Goal: Book appointment/travel/reservation

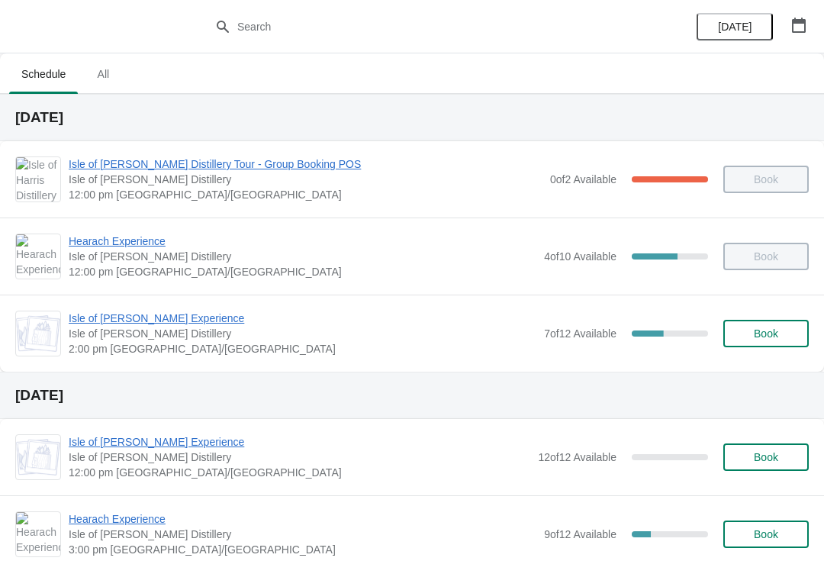
click at [122, 325] on span "Isle of [PERSON_NAME] Experience" at bounding box center [303, 317] width 468 height 15
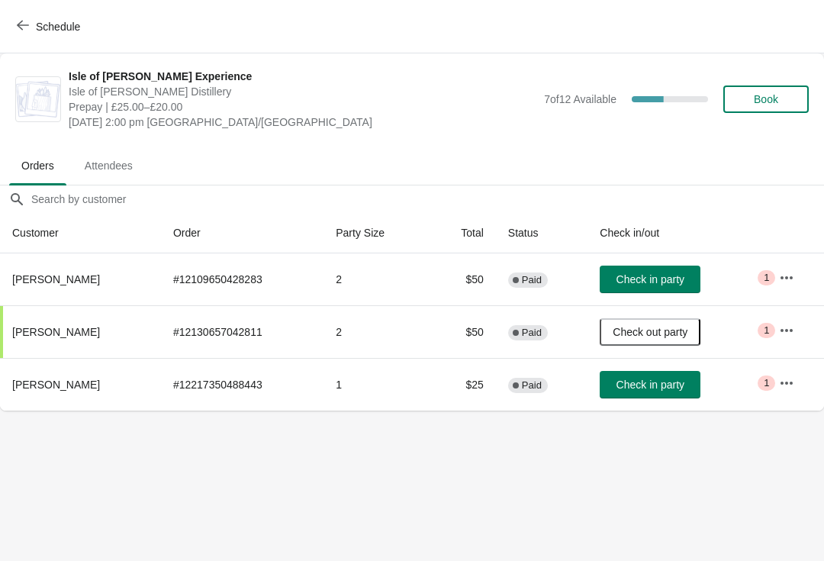
click at [638, 265] on button "Check in party" at bounding box center [650, 278] width 101 height 27
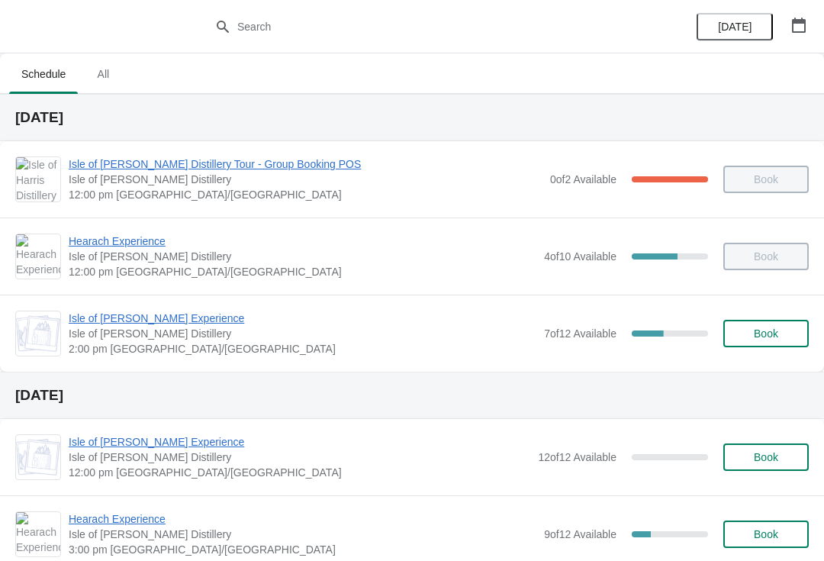
click at [117, 314] on span "Isle of [PERSON_NAME] Experience" at bounding box center [303, 317] width 468 height 15
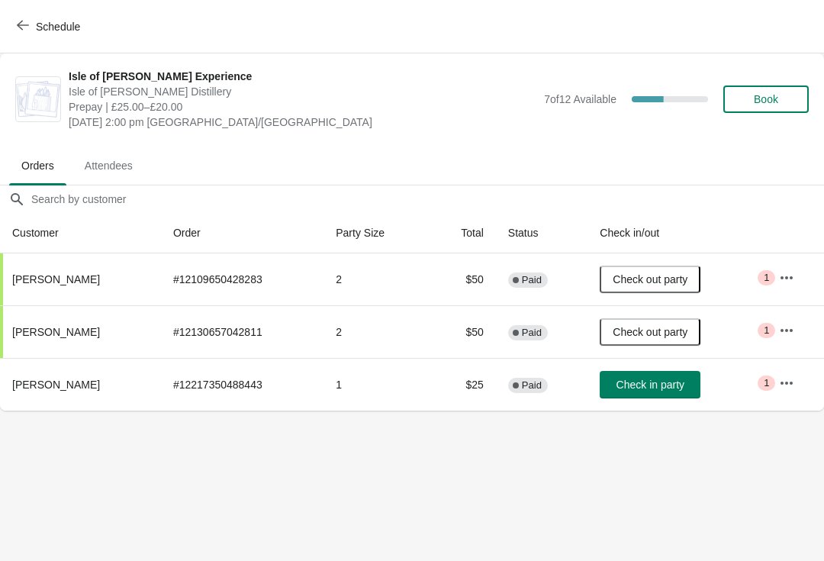
click at [655, 374] on button "Check in party" at bounding box center [650, 384] width 101 height 27
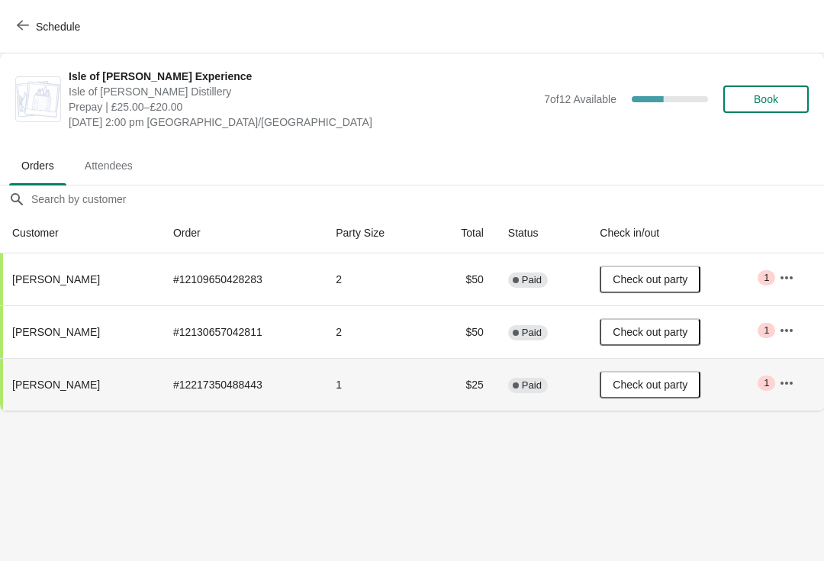
click at [658, 387] on span "Check out party" at bounding box center [649, 384] width 75 height 12
click at [661, 382] on span "Check in party" at bounding box center [650, 384] width 68 height 12
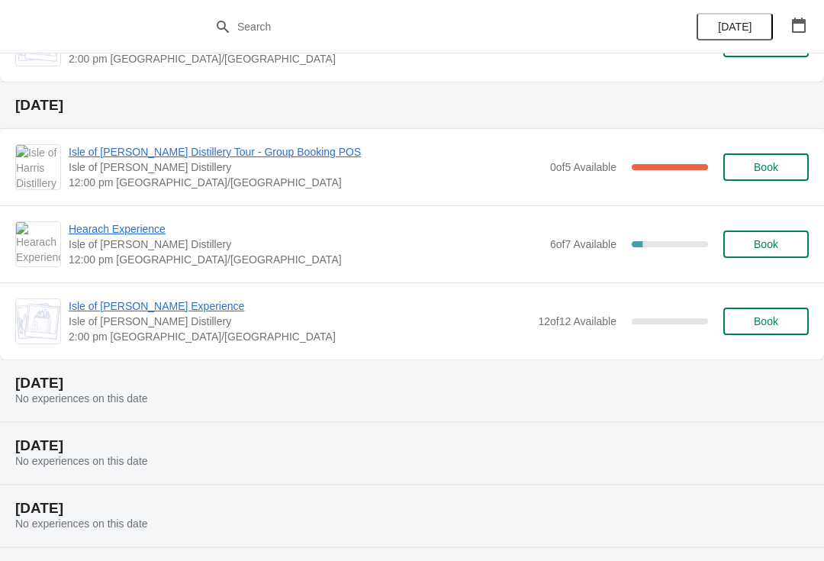
scroll to position [715, 0]
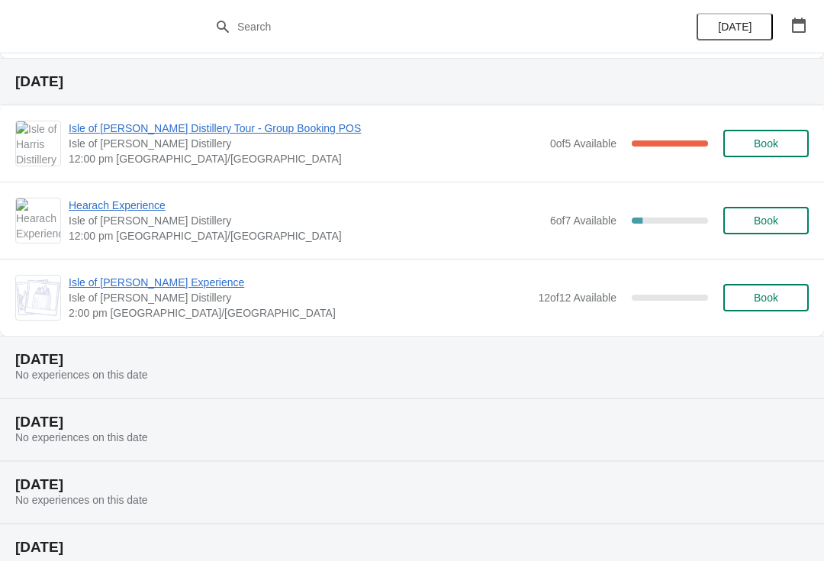
click at [811, 18] on button "button" at bounding box center [798, 24] width 27 height 27
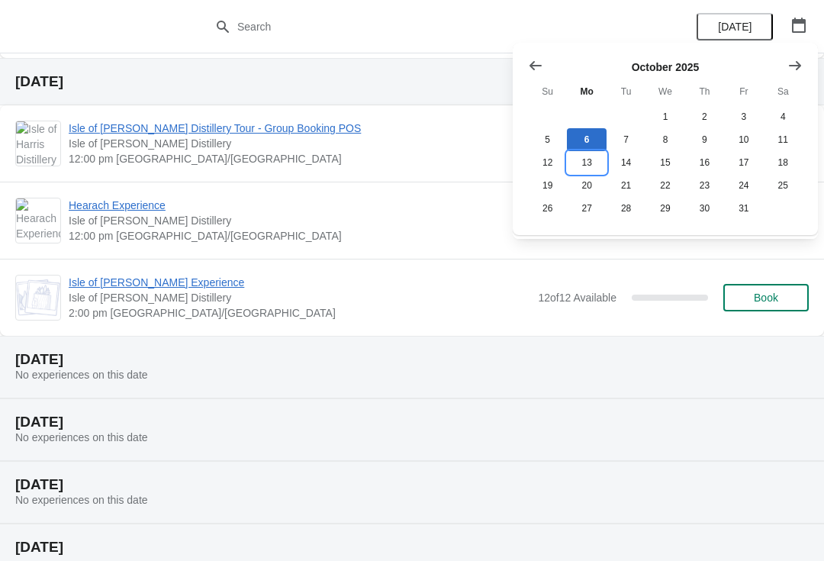
click at [587, 164] on button "13" at bounding box center [586, 162] width 39 height 23
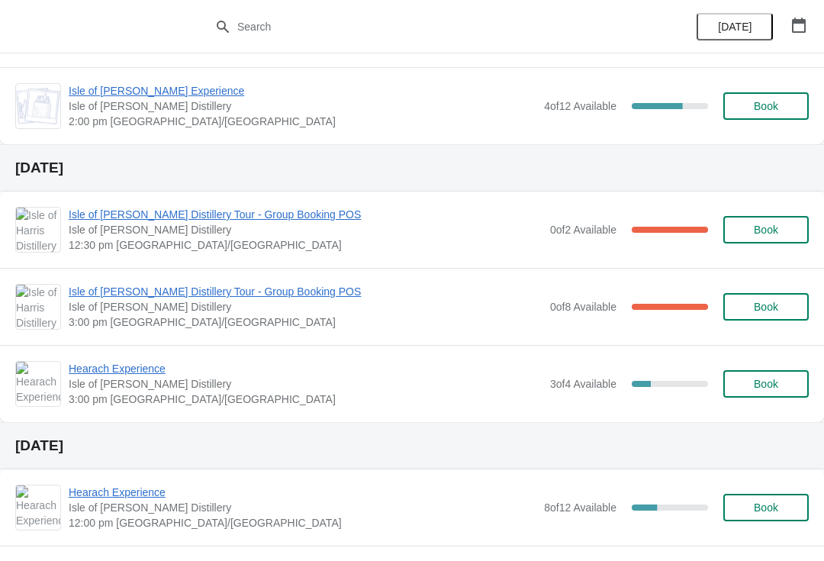
scroll to position [589, 0]
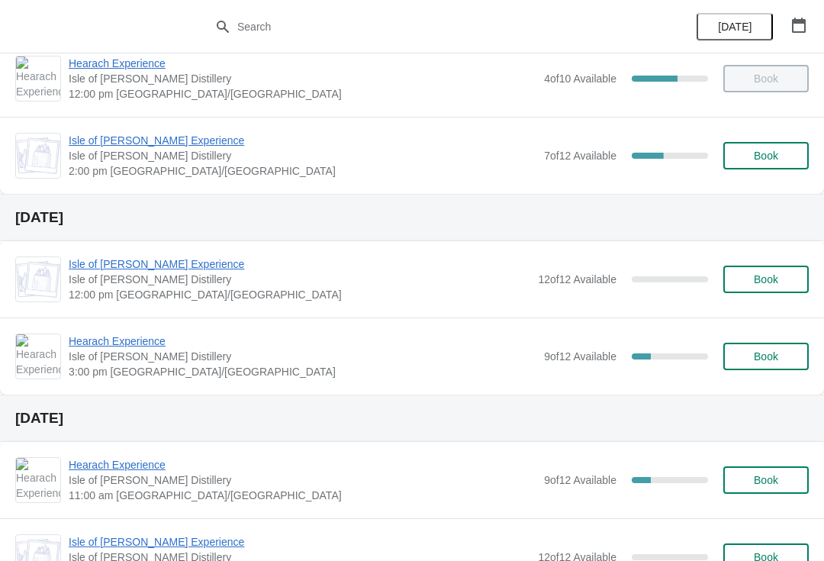
scroll to position [219, 0]
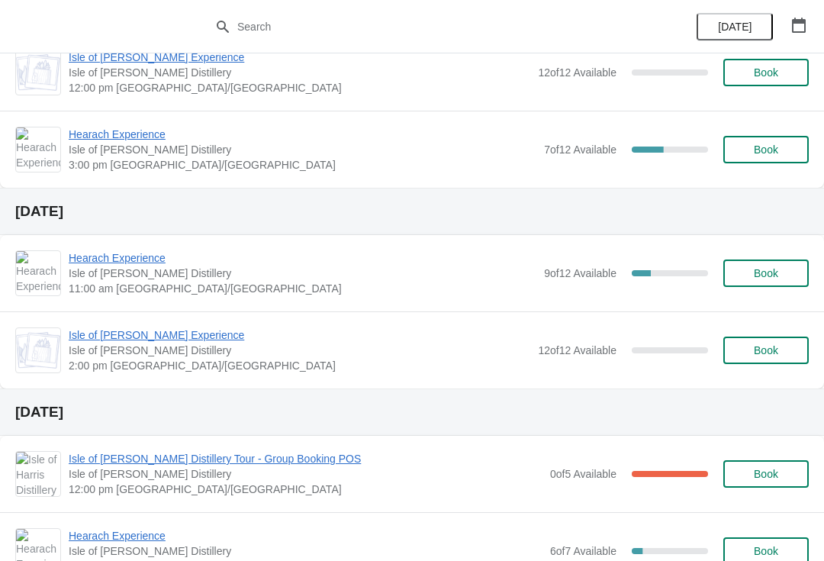
scroll to position [394, 0]
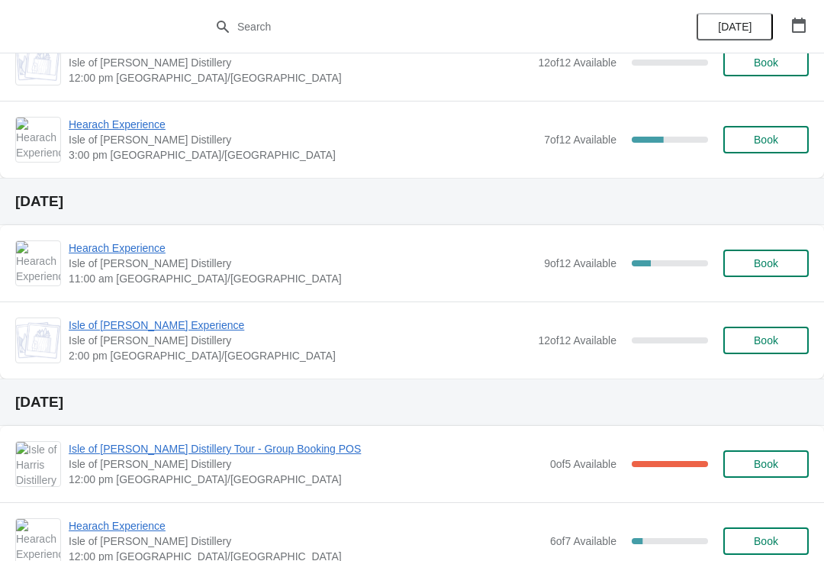
click at [795, 352] on button "Book" at bounding box center [765, 339] width 85 height 27
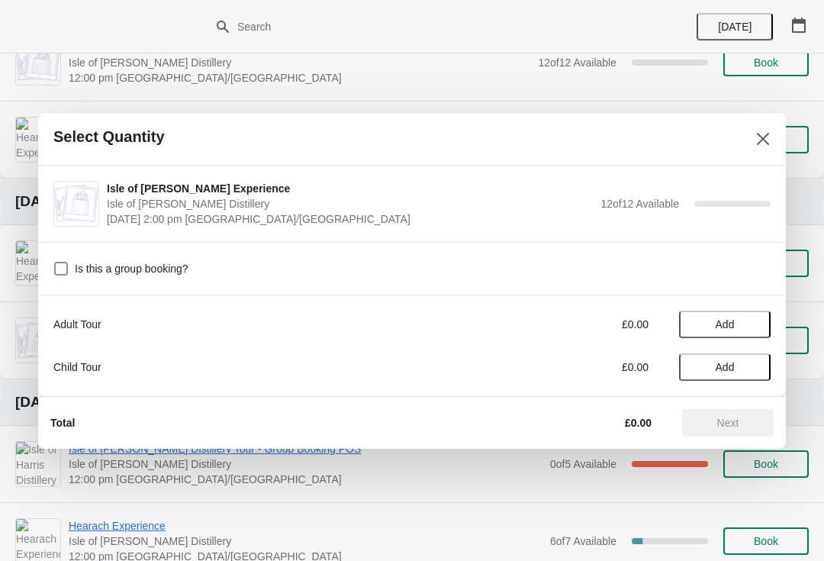
click at [745, 329] on span "Add" at bounding box center [725, 324] width 64 height 12
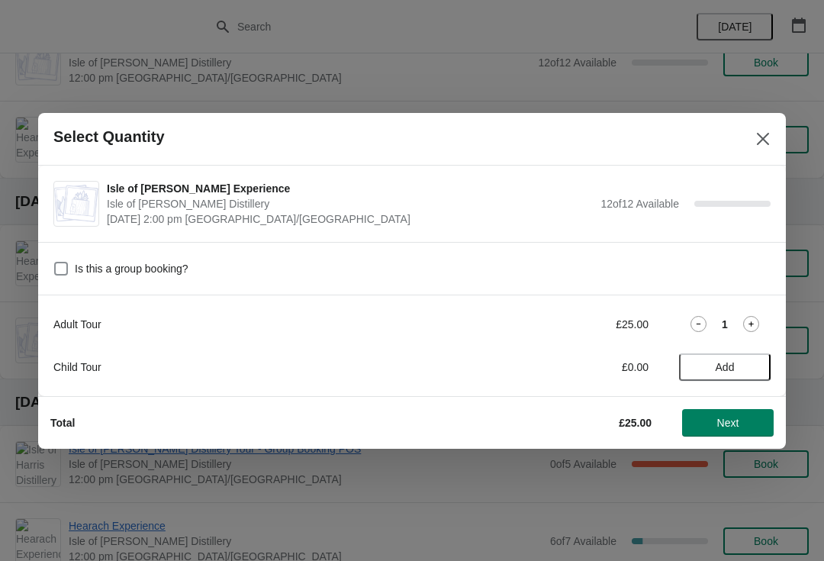
click at [751, 326] on icon at bounding box center [751, 324] width 16 height 16
click at [750, 326] on icon at bounding box center [751, 324] width 16 height 16
click at [751, 326] on icon at bounding box center [750, 323] width 5 height 5
click at [727, 434] on button "Next" at bounding box center [728, 422] width 92 height 27
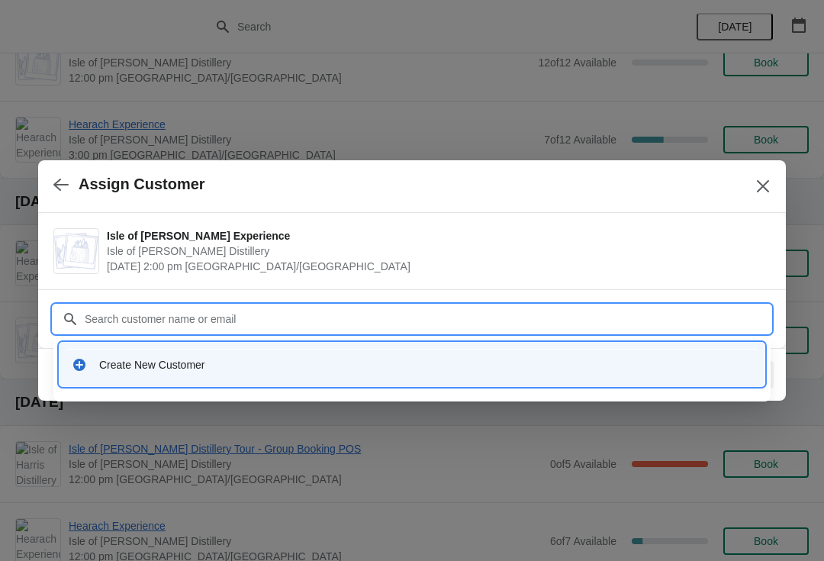
click at [222, 378] on div "Create New Customer" at bounding box center [412, 364] width 693 height 31
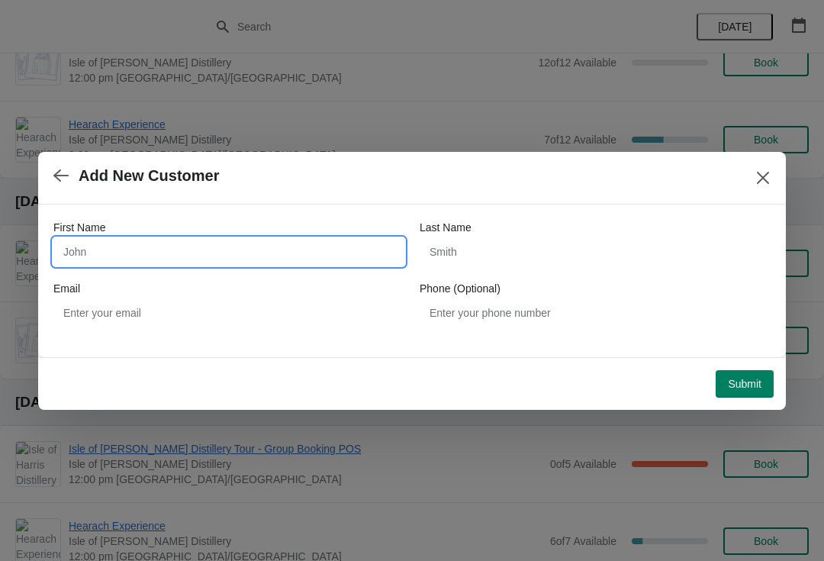
click at [162, 262] on input "First Name" at bounding box center [228, 251] width 351 height 27
type input "Shona"
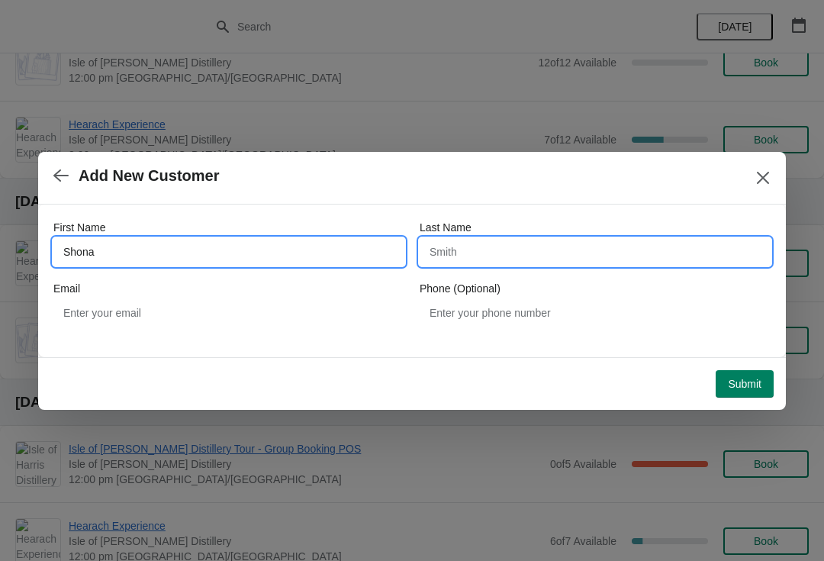
click at [500, 250] on input "Last Name" at bounding box center [595, 251] width 351 height 27
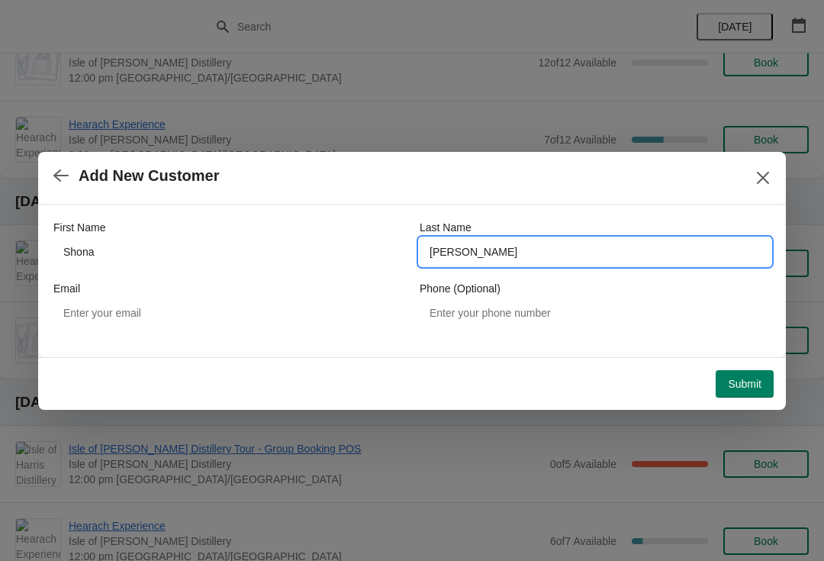
type input "Rohrig"
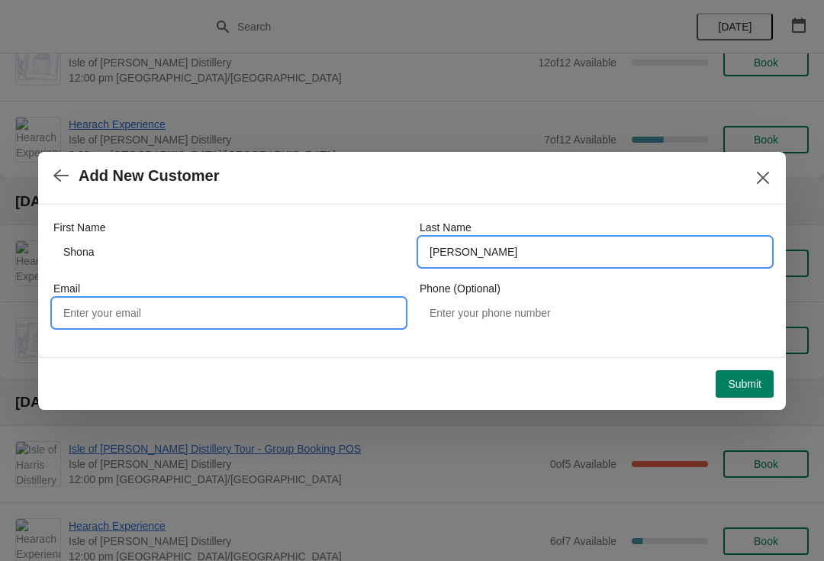
click at [242, 320] on input "Email" at bounding box center [228, 312] width 351 height 27
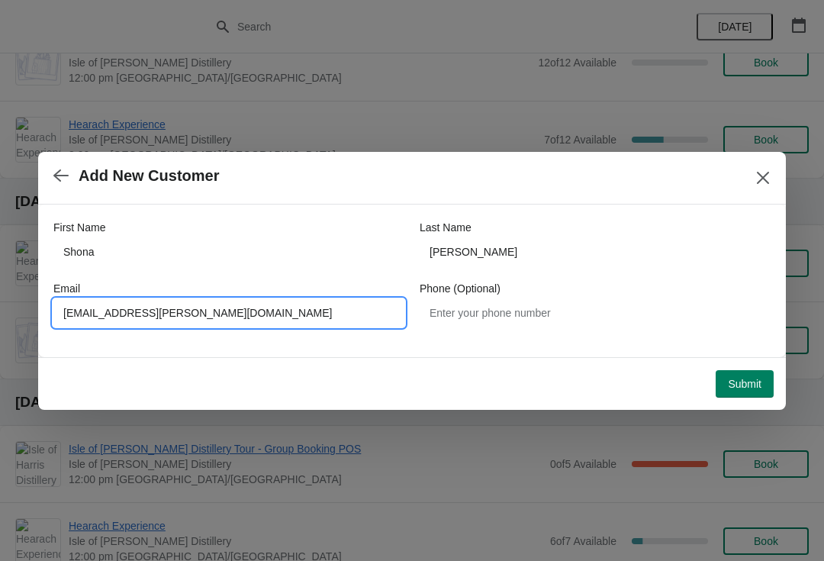
type input "Shona@rohrig.org"
click at [754, 389] on span "Submit" at bounding box center [745, 384] width 34 height 12
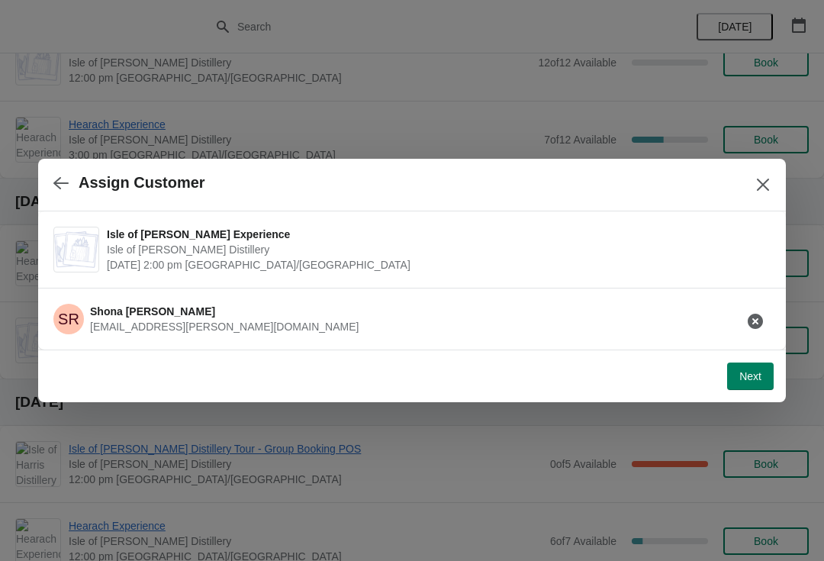
click at [765, 384] on button "Next" at bounding box center [750, 375] width 47 height 27
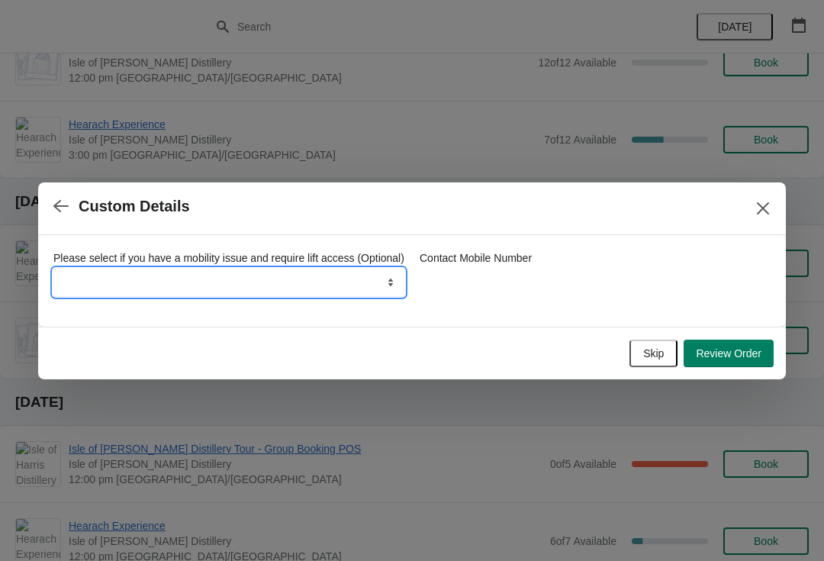
click at [384, 296] on select "Lift Required" at bounding box center [228, 281] width 351 height 27
select select "Lift Required"
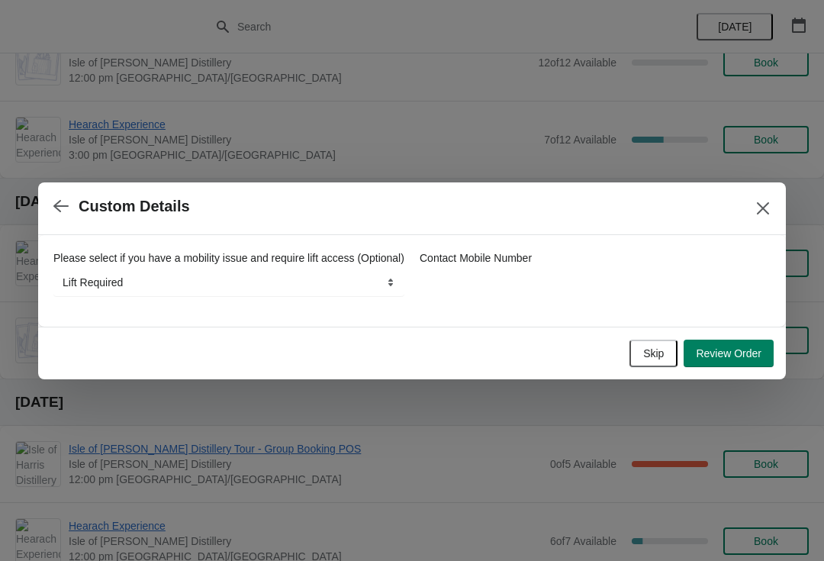
click at [744, 367] on button "Review Order" at bounding box center [728, 352] width 90 height 27
